Goal: Task Accomplishment & Management: Use online tool/utility

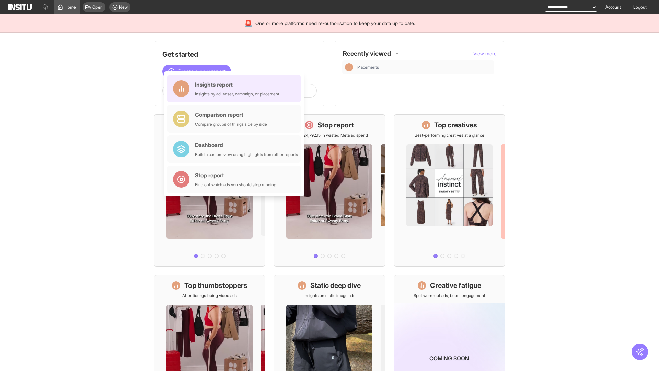
click at [236, 89] on div "Insights report Insights by ad, adset, campaign, or placement" at bounding box center [237, 88] width 84 height 16
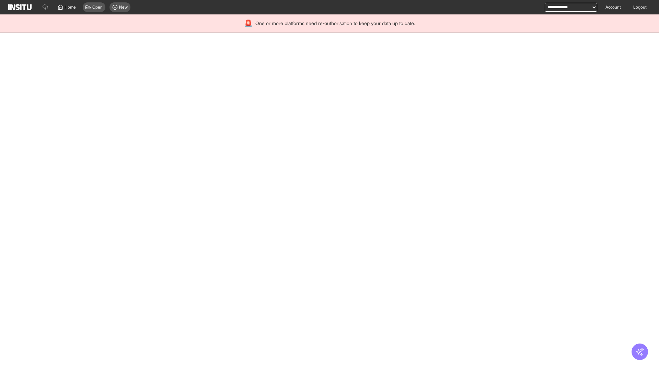
select select "**"
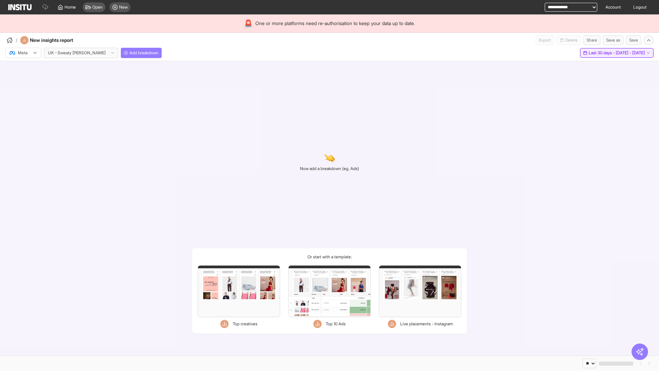
click at [602, 53] on span "Last 30 days - [DATE] - [DATE]" at bounding box center [617, 52] width 56 height 5
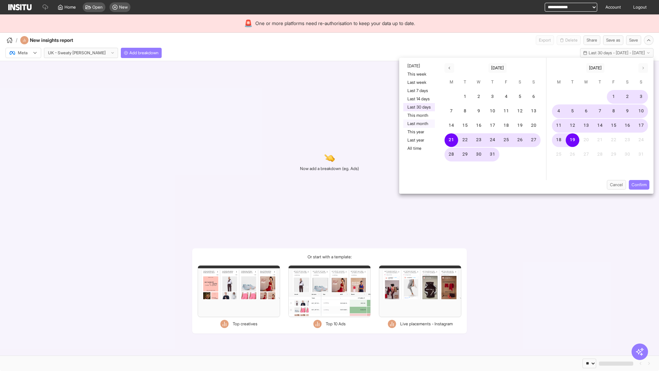
click at [418, 124] on button "Last month" at bounding box center [419, 123] width 32 height 8
